Goal: Task Accomplishment & Management: Use online tool/utility

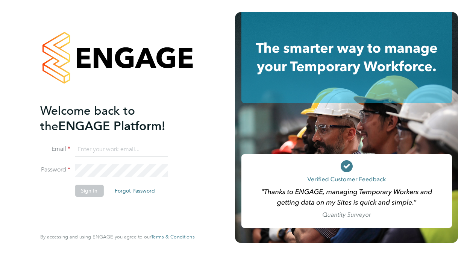
type input "nike.baruwa@googlemail.com"
click at [87, 196] on button "Sign In" at bounding box center [89, 190] width 29 height 12
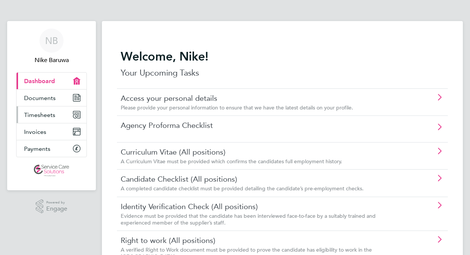
click at [56, 113] on link "Timesheets" at bounding box center [52, 114] width 70 height 17
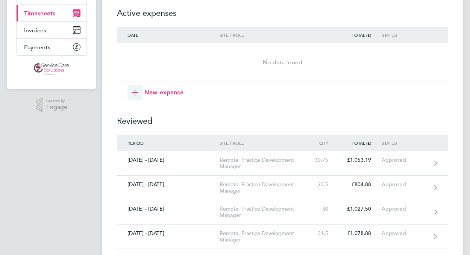
scroll to position [105, 0]
